Goal: Task Accomplishment & Management: Use online tool/utility

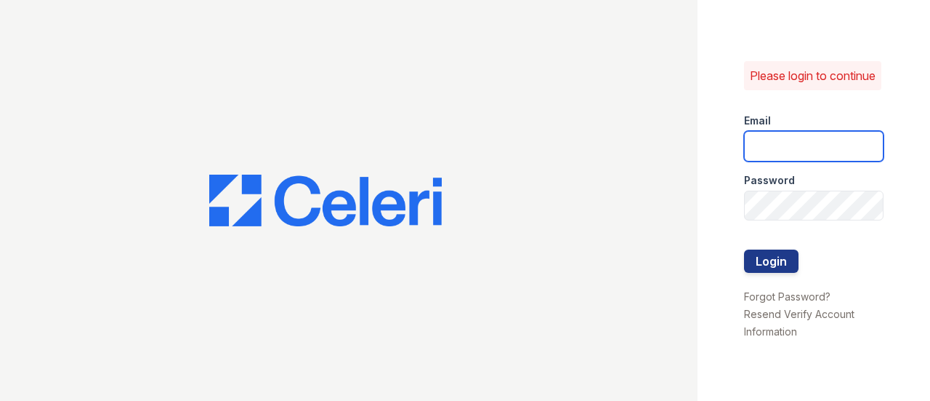
click at [786, 161] on input "email" at bounding box center [814, 146] width 140 height 31
type input "stephany.fernandez@greystar.com"
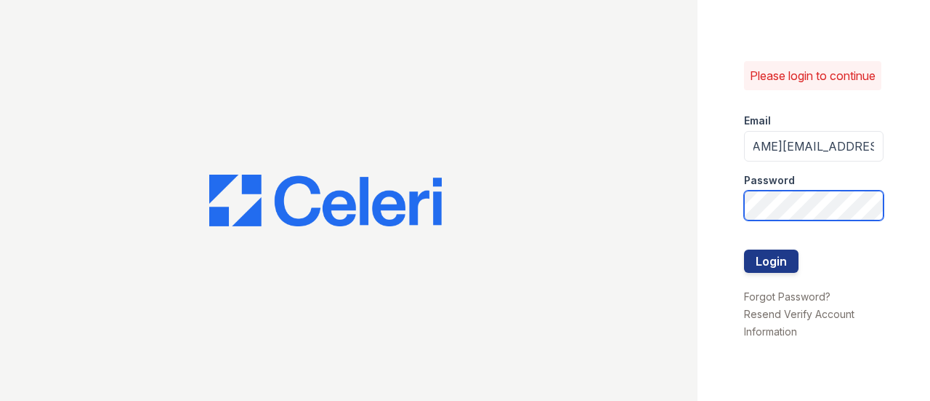
scroll to position [0, 0]
click at [744, 249] on button "Login" at bounding box center [771, 260] width 55 height 23
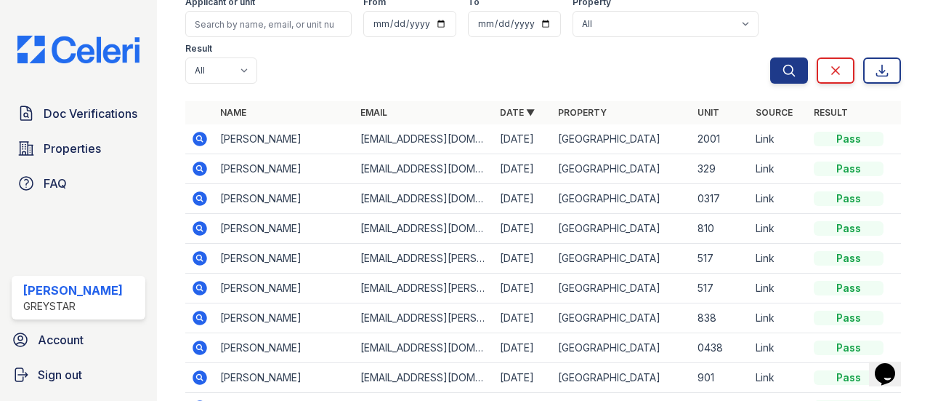
scroll to position [145, 0]
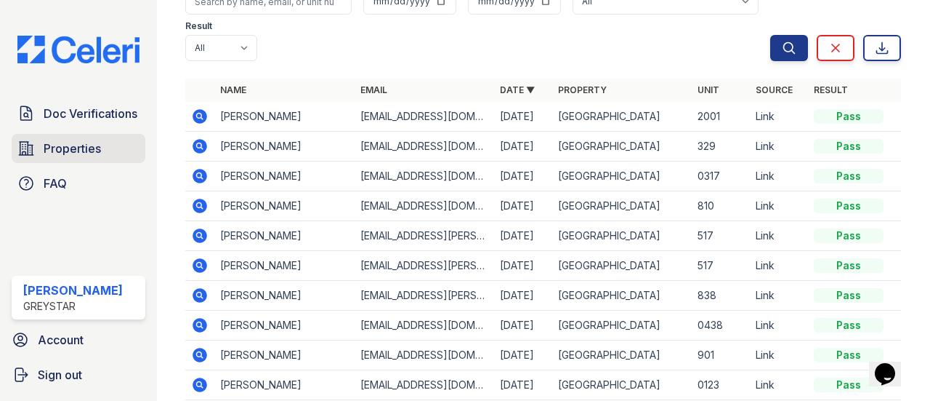
click at [79, 153] on span "Properties" at bounding box center [72, 148] width 57 height 17
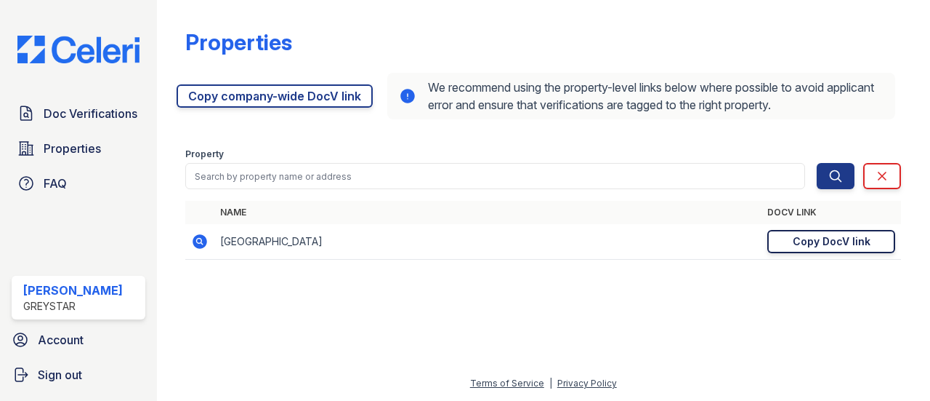
click at [832, 239] on div "Copy DocV link" at bounding box center [832, 241] width 78 height 15
